Goal: Task Accomplishment & Management: Use online tool/utility

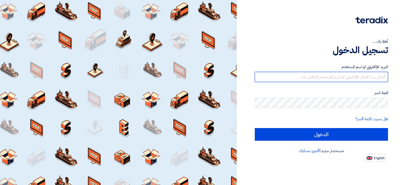
type input "[EMAIL_ADDRESS][DOMAIN_NAME]"
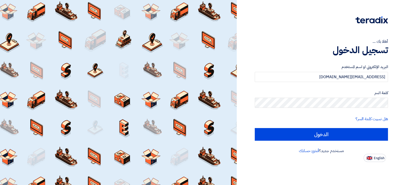
click at [350, 141] on div "البريد الإلكتروني او اسم المستخدم [EMAIL_ADDRESS][DOMAIN_NAME] كلمة السر هل نسي…" at bounding box center [320, 102] width 133 height 91
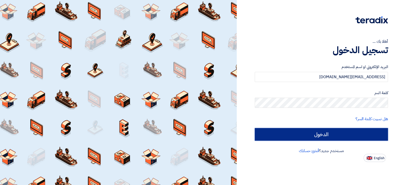
click at [341, 136] on input "الدخول" at bounding box center [320, 134] width 133 height 13
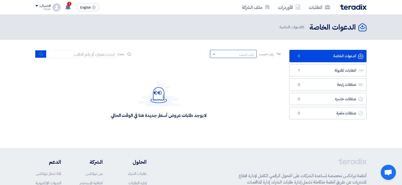
click at [248, 56] on div "رتب حسب" at bounding box center [246, 54] width 15 height 5
click at [161, 80] on div "لا يوجد طلبات عروض أسعار جديدة هنا في الوقت الحالي" at bounding box center [158, 100] width 246 height 76
click at [322, 58] on link "الدعوات الخاصة الدعوات الخاصة 0" at bounding box center [327, 56] width 77 height 12
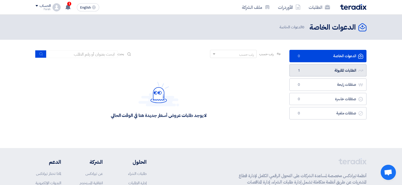
click at [324, 74] on link "الطلبات المقبولة الطلبات المقبولة 1" at bounding box center [327, 70] width 77 height 12
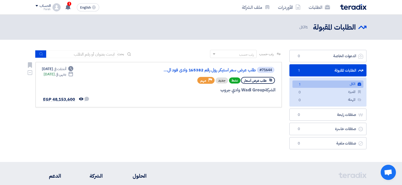
click at [225, 73] on div "#71644 طلب عرض سعر استيكر رول رقم 165382 وادى فود ال..." at bounding box center [214, 69] width 122 height 7
click at [223, 71] on link "طلب عرض سعر استيكر رول رقم 165382 وادى فود ال..." at bounding box center [204, 70] width 101 height 5
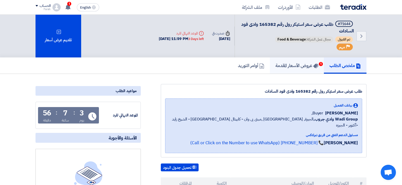
click at [301, 60] on link "عروض الأسعار المقدمة 1" at bounding box center [297, 66] width 54 height 16
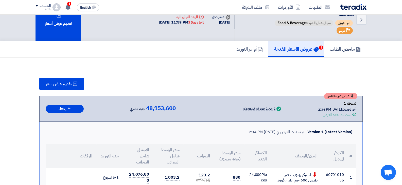
scroll to position [25, 0]
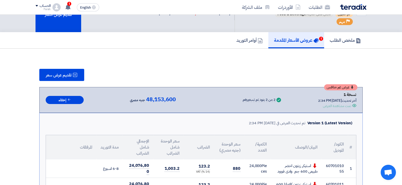
click at [176, 99] on div "عرض غير منافس نسخة 1 أخر تحديث [DATE] 2:34 PM Offer is Seen تمت مشاهدة العرض Su…" at bounding box center [201, 99] width 310 height 17
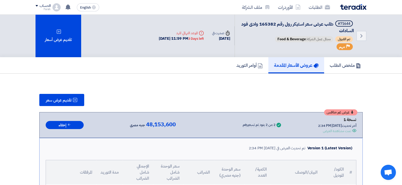
scroll to position [0, 0]
click at [344, 134] on div "تمت مشاهدة العرض" at bounding box center [337, 131] width 28 height 5
click at [79, 127] on button "إخفاء" at bounding box center [65, 125] width 38 height 8
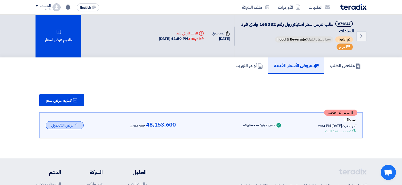
click at [79, 127] on button "عرض التفاصيل" at bounding box center [65, 125] width 38 height 8
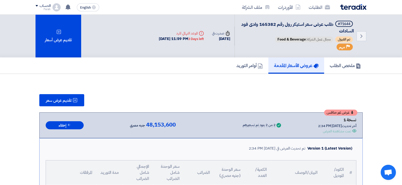
click at [276, 120] on div "عرض غير منافس نسخة 1 أخر تحديث [DATE] 2:34 PM Offer is Seen تمت مشاهدة العرض Su…" at bounding box center [201, 125] width 310 height 17
click at [273, 128] on div "Success 2 من 2 بنود تم تسعيرهم" at bounding box center [249, 126] width 66 height 8
click at [342, 130] on div "تمت مشاهدة العرض" at bounding box center [337, 131] width 28 height 5
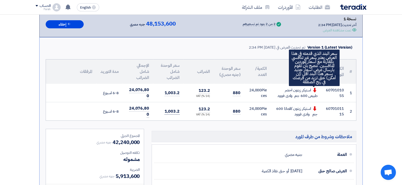
scroll to position [101, 0]
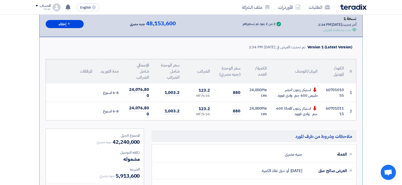
click at [242, 96] on td "880" at bounding box center [229, 93] width 30 height 19
click at [238, 93] on span "880" at bounding box center [237, 93] width 8 height 6
drag, startPoint x: 238, startPoint y: 93, endPoint x: 235, endPoint y: 94, distance: 3.6
click at [235, 94] on span "880" at bounding box center [237, 93] width 8 height 6
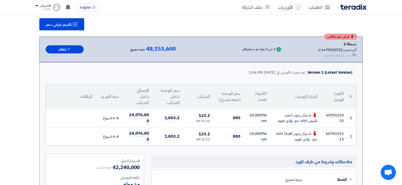
scroll to position [0, 0]
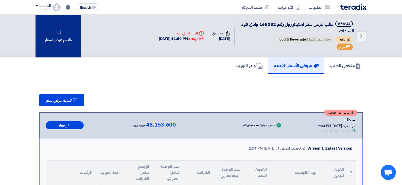
click at [64, 48] on div "تقديم عرض أسعار" at bounding box center [58, 36] width 46 height 43
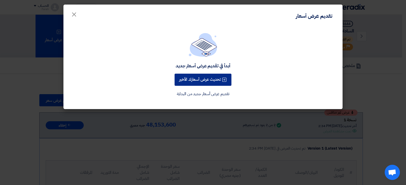
click at [223, 85] on button "تحديث عرض أسعارك الأخير" at bounding box center [202, 80] width 57 height 12
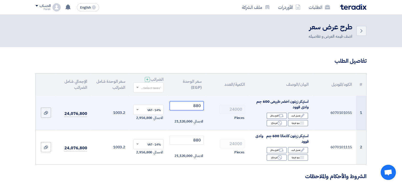
click at [197, 106] on input "880" at bounding box center [187, 105] width 34 height 9
click at [200, 107] on input "880" at bounding box center [187, 105] width 34 height 9
click at [196, 107] on input "880" at bounding box center [187, 105] width 34 height 9
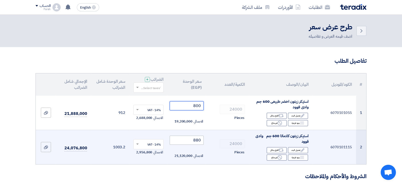
type input "800"
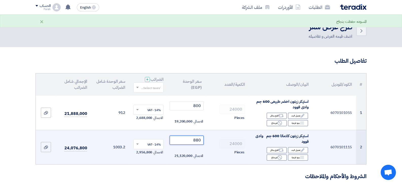
click at [198, 139] on input "880" at bounding box center [187, 140] width 34 height 9
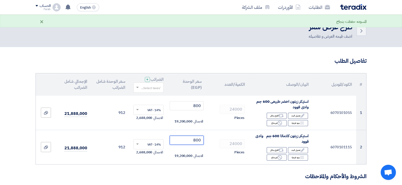
type input "800"
click at [41, 21] on div "×" at bounding box center [42, 22] width 4 height 6
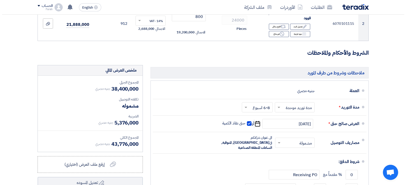
scroll to position [177, 0]
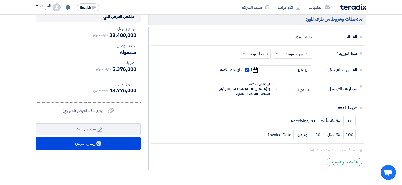
click at [85, 152] on div "ملخص العرض المالي المجموع الجزئي جنيه مصري 38,400,000 تكلفه التوصيل" at bounding box center [88, 92] width 113 height 162
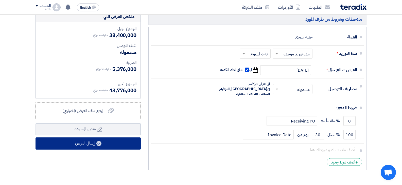
click at [85, 144] on button "إرسال العرض" at bounding box center [87, 144] width 105 height 12
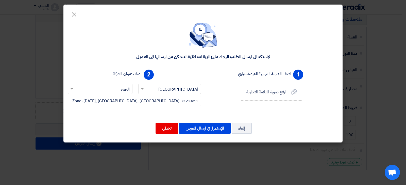
drag, startPoint x: 253, startPoint y: 52, endPoint x: 198, endPoint y: 76, distance: 59.7
click at [222, 61] on div "لإستكمال ارسال الطلب الرجاء ملئ البيانات الآتية لنتمكن من ارسالها الى العميل 1 …" at bounding box center [202, 79] width 279 height 126
click at [198, 129] on button "الإستمرار في ارسال العرض" at bounding box center [204, 128] width 51 height 11
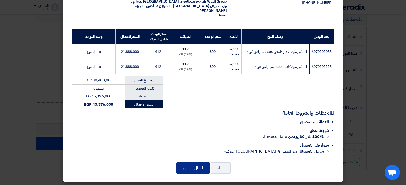
scroll to position [54, 0]
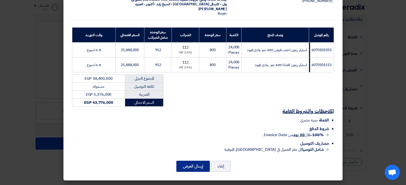
click at [208, 167] on button "إرسال العرض" at bounding box center [192, 166] width 33 height 11
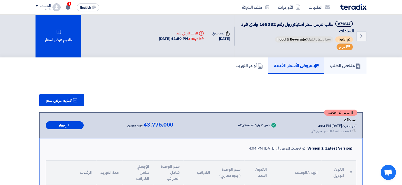
click at [340, 72] on link "ملخص الطلب" at bounding box center [345, 66] width 42 height 16
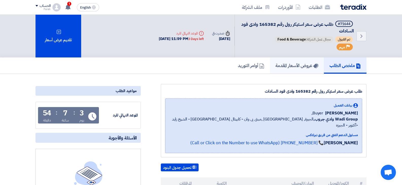
click at [285, 69] on link "عروض الأسعار المقدمة" at bounding box center [297, 66] width 54 height 16
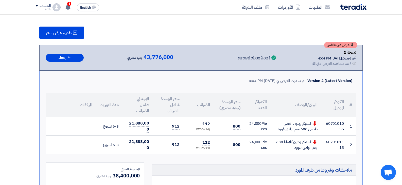
scroll to position [76, 0]
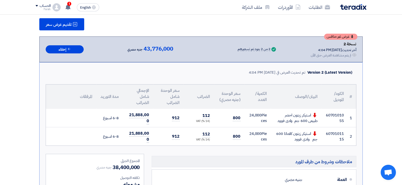
click at [215, 44] on div "عرض غير منافس نسخة 2 أخر تحديث [DATE] 4:04 PM Offer is Seen لم يتم مشاهدة العرض…" at bounding box center [201, 49] width 310 height 17
click at [152, 42] on div "عرض غير منافس نسخة 2 أخر تحديث [DATE] 4:04 PM Offer is Seen لم يتم مشاهدة العرض…" at bounding box center [201, 49] width 310 height 17
click at [158, 49] on span "43,776,000" at bounding box center [158, 49] width 30 height 6
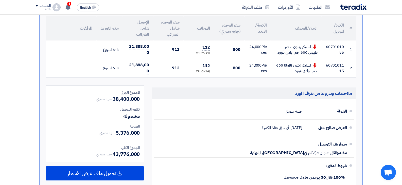
scroll to position [152, 0]
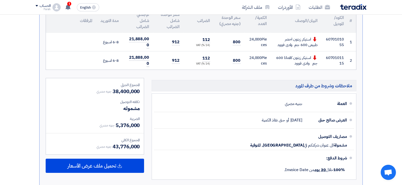
drag, startPoint x: 112, startPoint y: 91, endPoint x: 125, endPoint y: 90, distance: 13.2
click at [125, 90] on div "جنيه مصري 38,400,000" at bounding box center [117, 92] width 43 height 8
click at [134, 144] on span "43,776,000" at bounding box center [126, 147] width 27 height 8
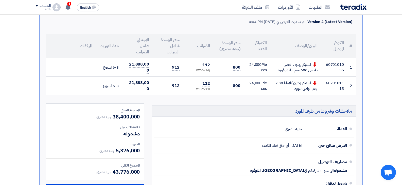
click at [331, 106] on h5 "ملاحظات وشروط من طرف المورد" at bounding box center [254, 110] width 205 height 11
click at [67, 7] on use at bounding box center [67, 7] width 5 height 6
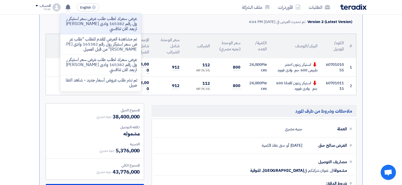
click at [158, 25] on div "Version 2 (Latest Version) تم تحديث العرض في [DATE] 4:04 PM" at bounding box center [201, 22] width 310 height 12
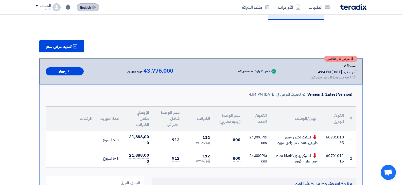
scroll to position [25, 0]
